Goal: Task Accomplishment & Management: Manage account settings

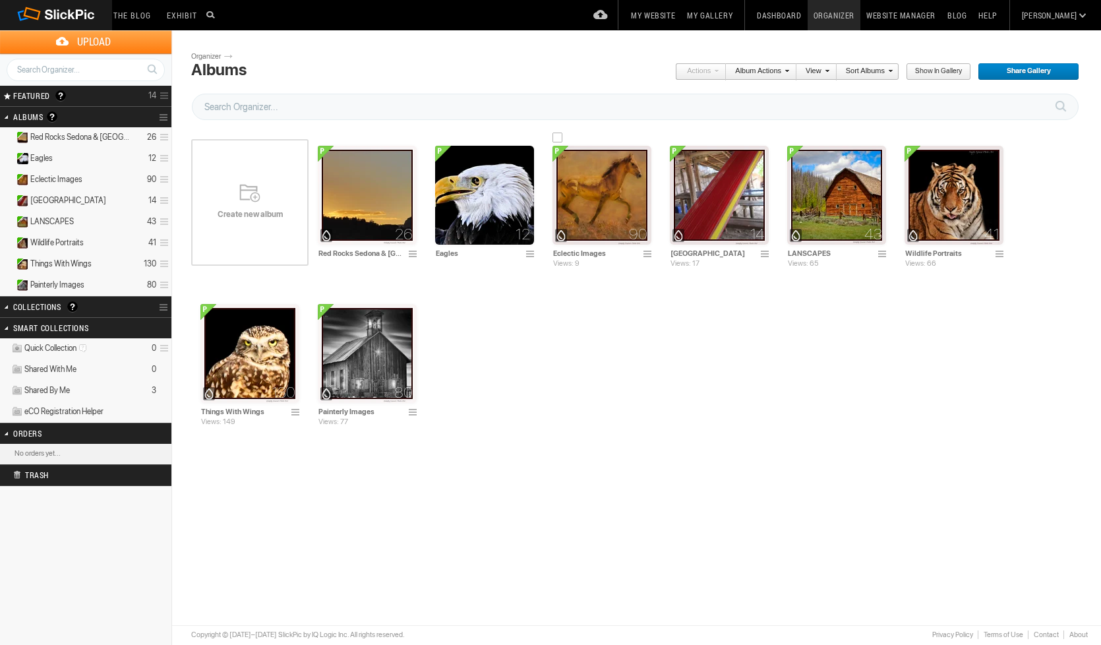
click at [602, 206] on img at bounding box center [601, 195] width 99 height 99
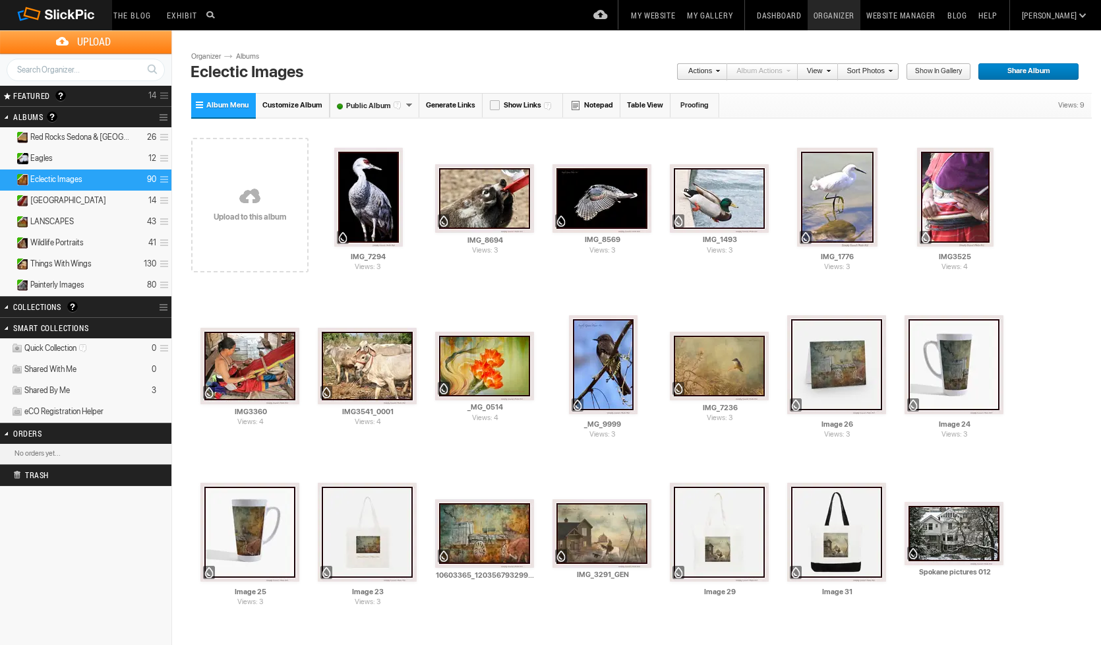
click at [258, 195] on link at bounding box center [249, 197] width 117 height 152
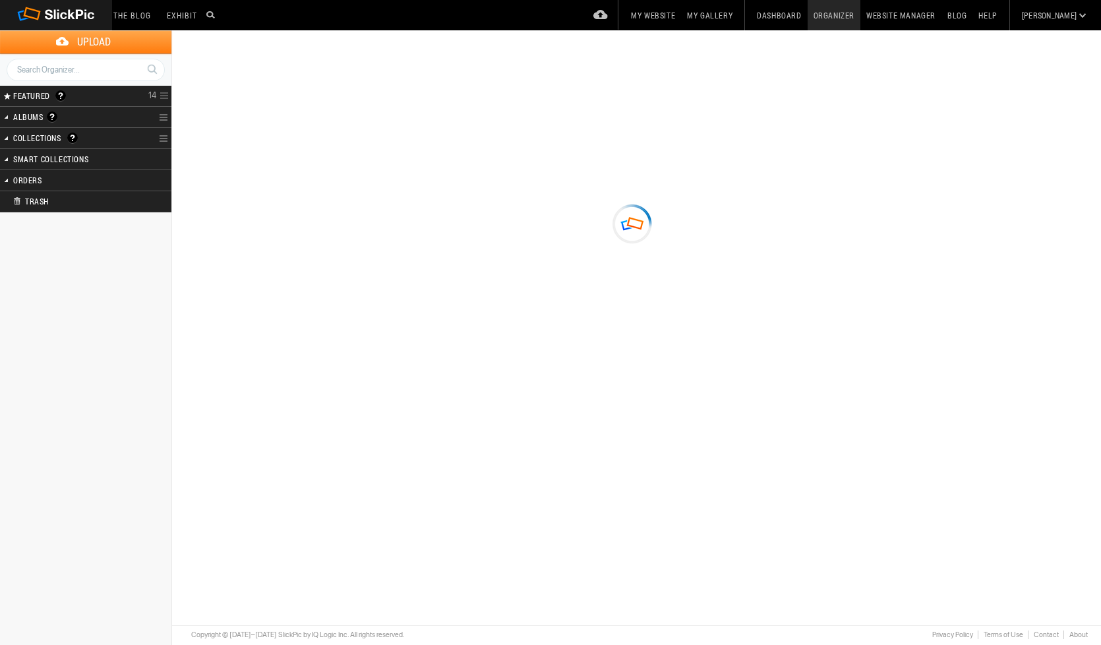
type input "Eclectic Images"
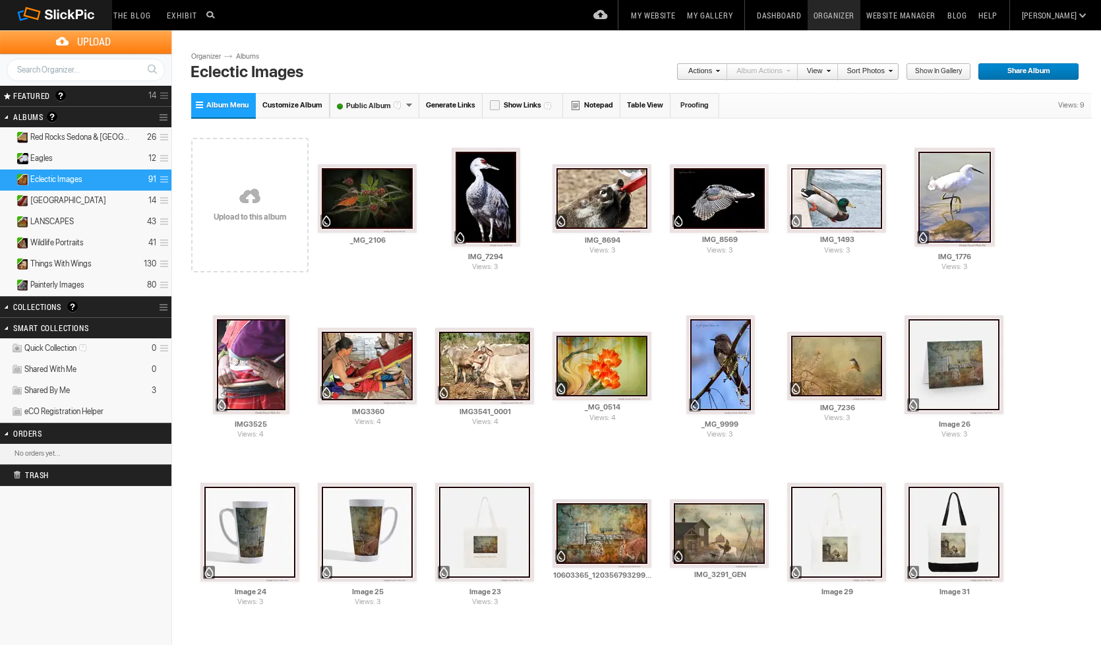
click at [1056, 19] on link "[PERSON_NAME]" at bounding box center [1049, 15] width 67 height 30
click at [927, 16] on link "Website Manager" at bounding box center [900, 15] width 81 height 30
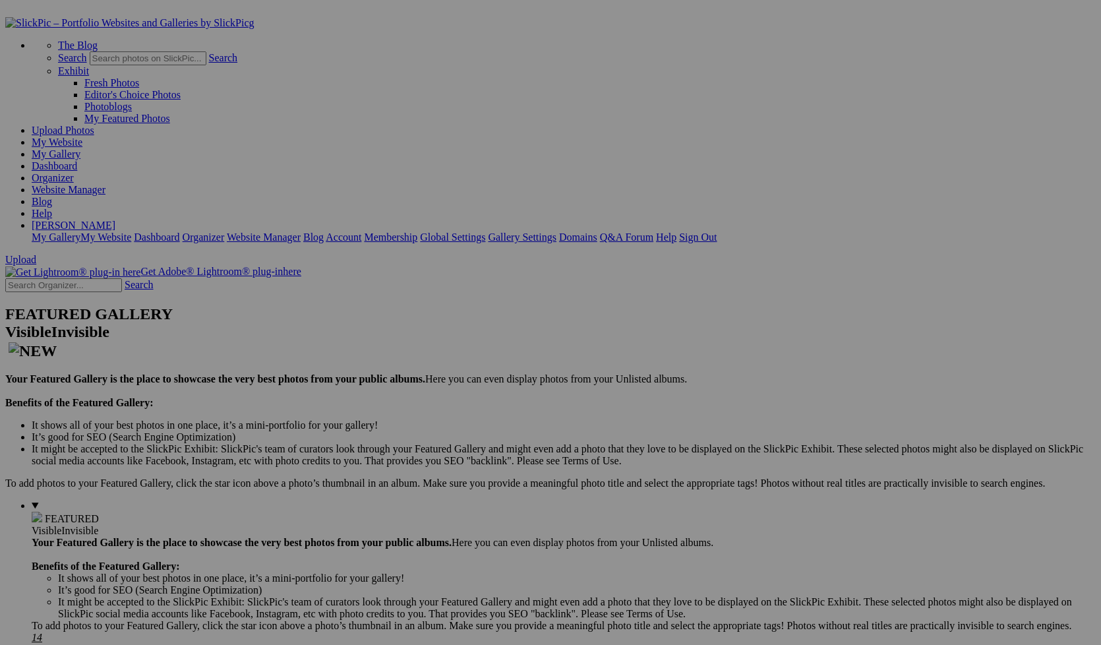
click at [48, 513] on span "FEATURED" at bounding box center [72, 518] width 54 height 11
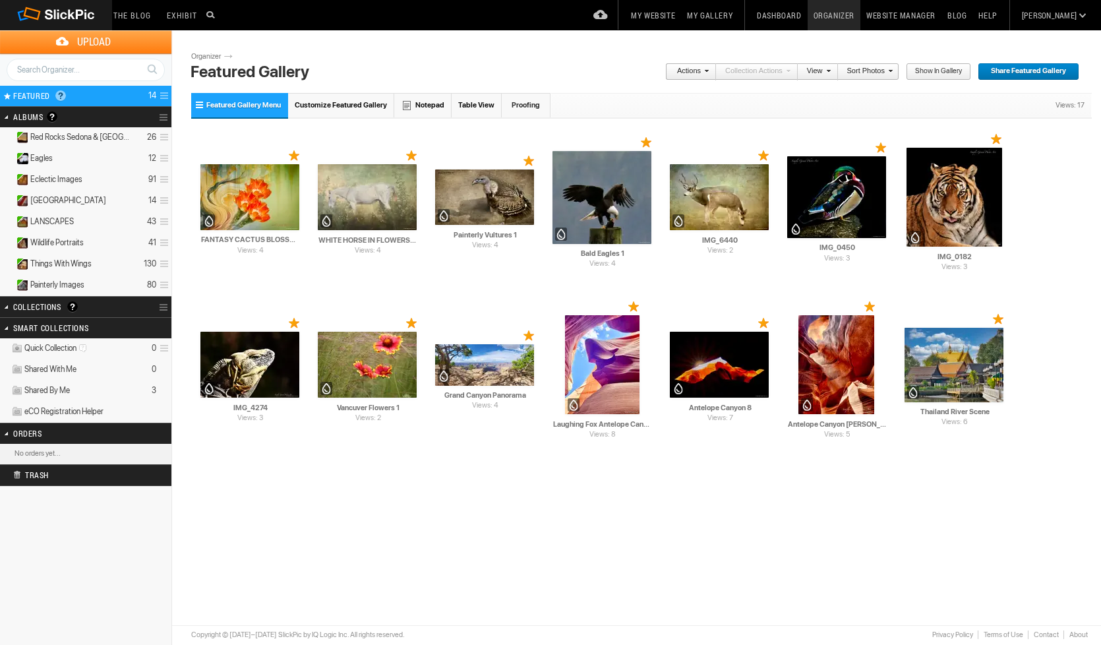
click at [324, 107] on span "Customize Featured Gallery" at bounding box center [341, 105] width 92 height 9
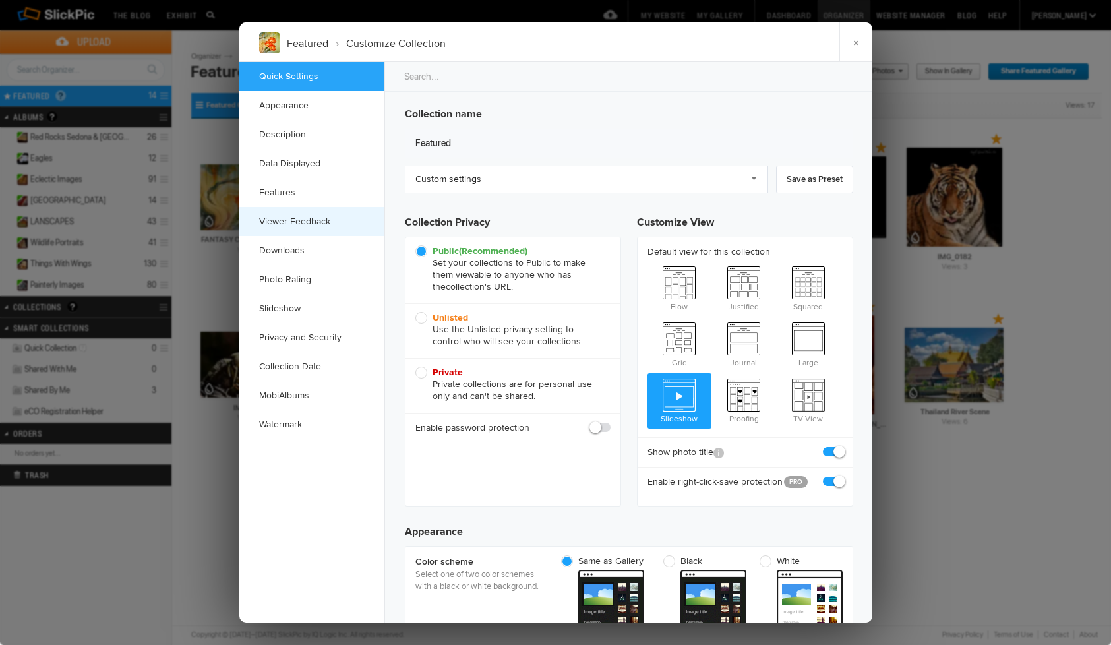
checkbox input "true"
click at [288, 109] on link "Appearance" at bounding box center [311, 105] width 145 height 29
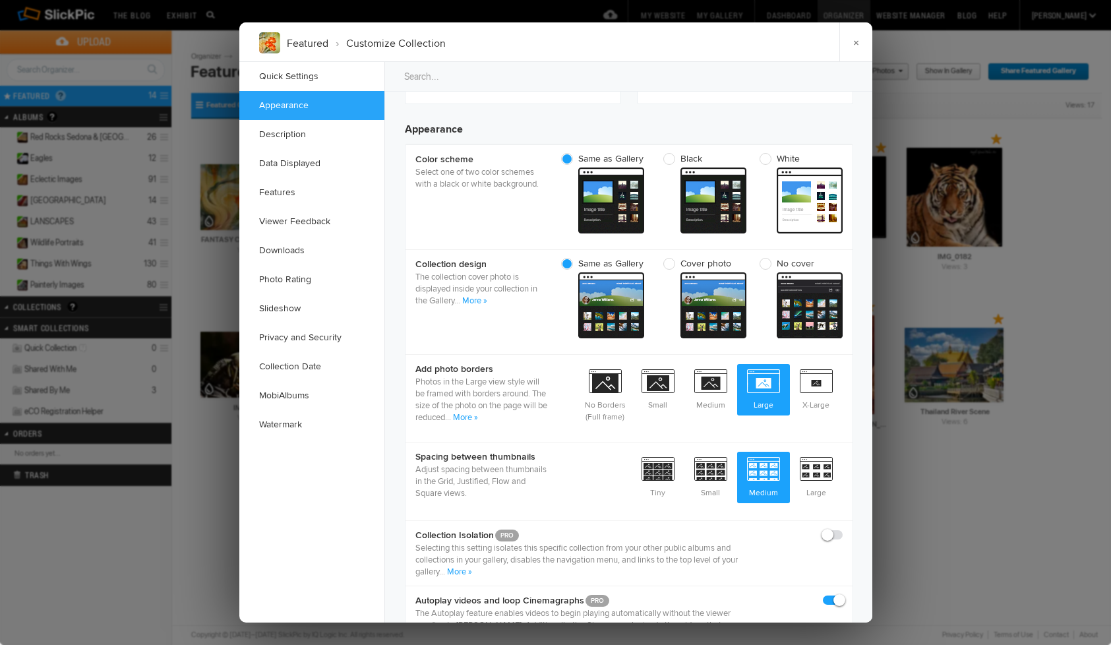
scroll to position [420, 0]
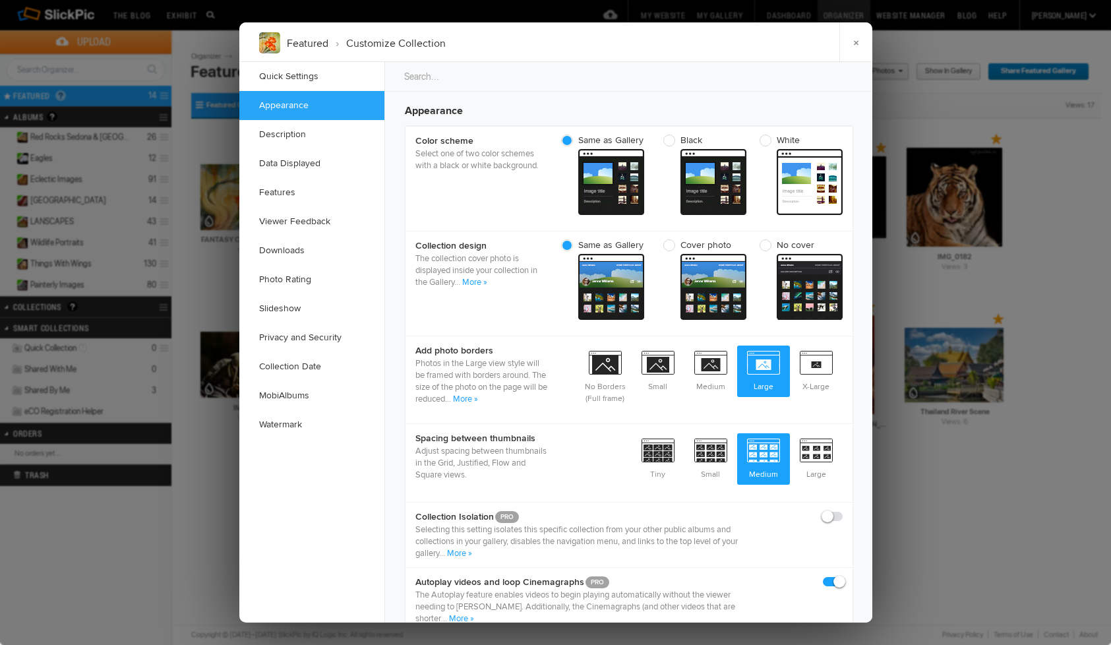
click at [539, 27] on div "×" at bounding box center [544, 42] width 158 height 40
click at [442, 45] on li "Customize Collection" at bounding box center [386, 43] width 117 height 22
click at [299, 81] on link "Quick Settings" at bounding box center [311, 76] width 145 height 29
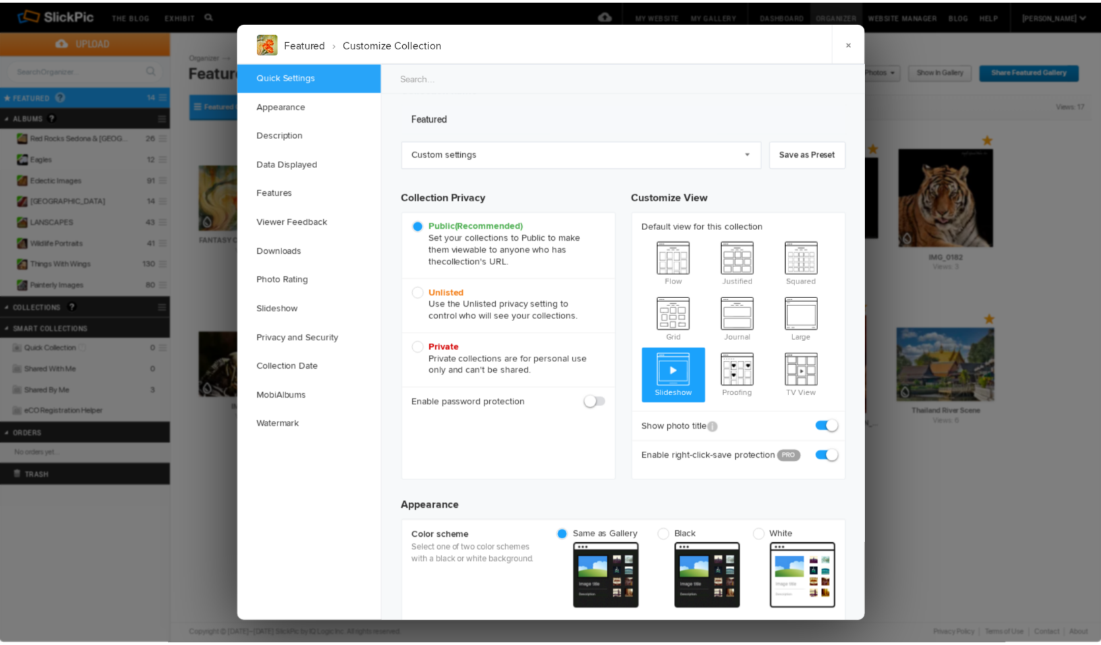
scroll to position [9, 0]
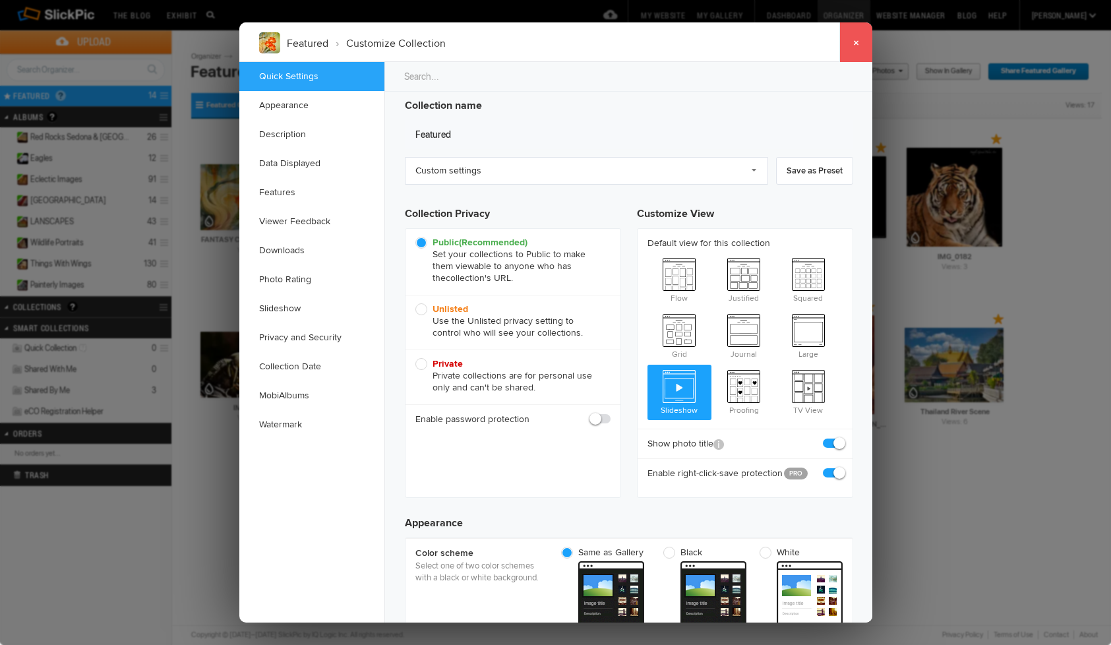
click at [859, 45] on link "×" at bounding box center [855, 42] width 33 height 40
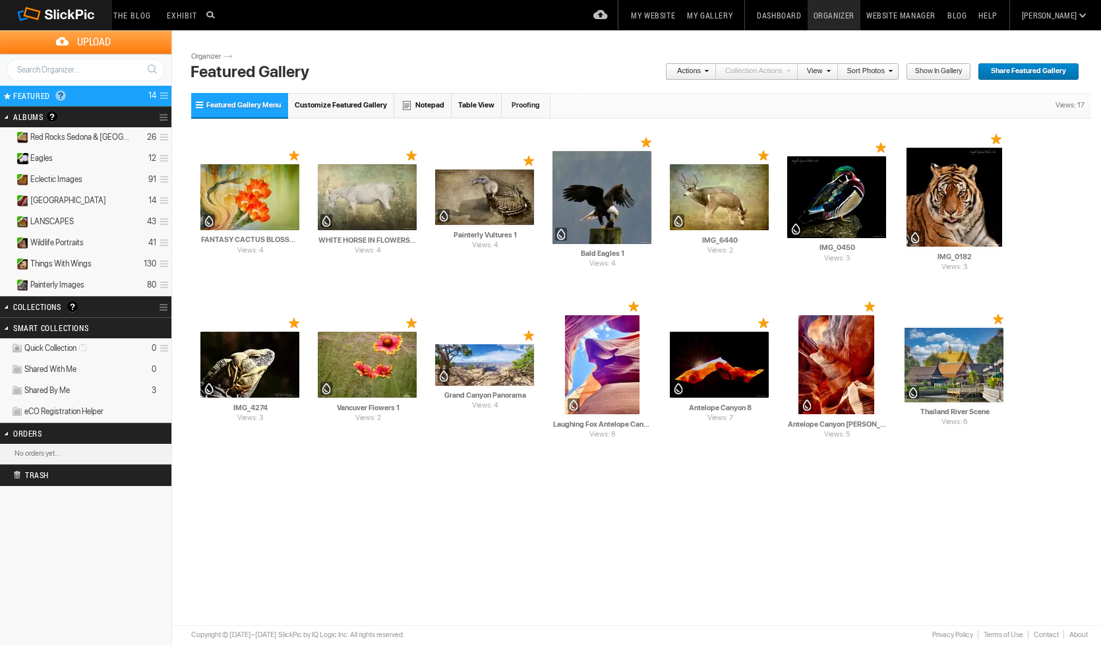
click at [463, 499] on body "The Blog Search Search Exhibit Fresh Photos Editor's Choice Photos Photoblogs M…" at bounding box center [550, 322] width 1101 height 645
click at [463, 500] on body "The Blog Search Search Exhibit Fresh Photos Editor's Choice Photos Photoblogs M…" at bounding box center [550, 322] width 1101 height 645
click at [709, 71] on span at bounding box center [705, 71] width 8 height 8
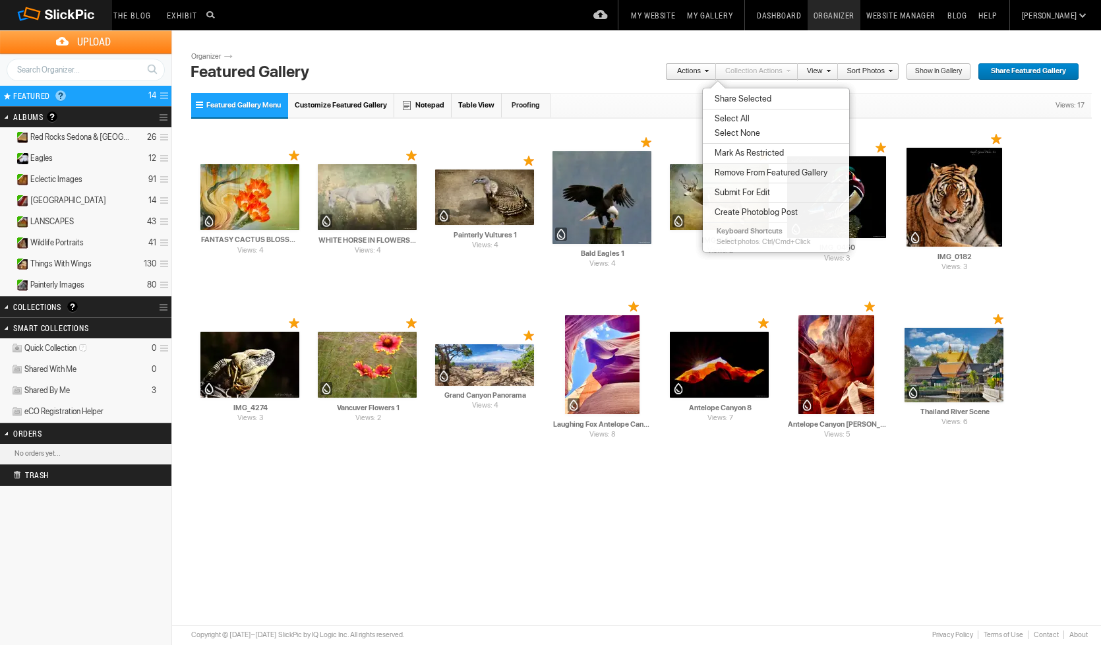
click at [879, 70] on link "Sort Photos" at bounding box center [865, 71] width 55 height 17
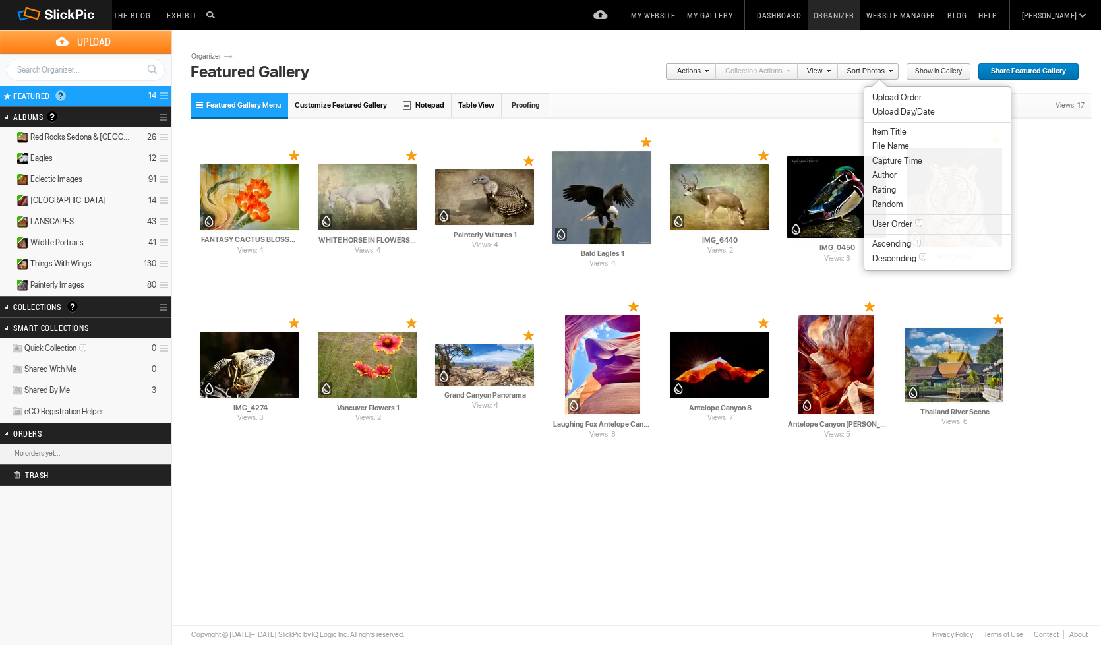
click at [947, 72] on span "Show in Gallery" at bounding box center [934, 71] width 56 height 17
